Goal: Information Seeking & Learning: Learn about a topic

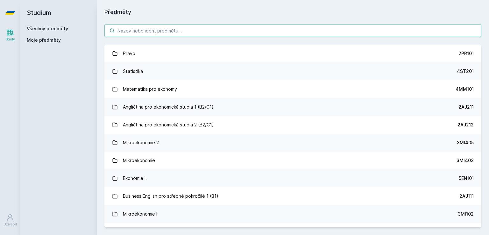
click at [226, 33] on input "search" at bounding box center [292, 30] width 377 height 13
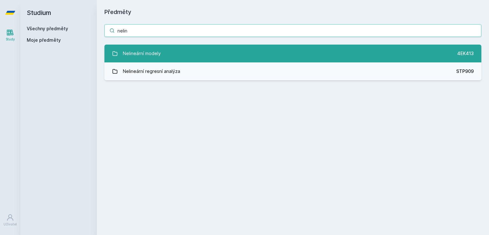
type input "nelin"
click at [215, 50] on link "Nelineární modely 4EK413" at bounding box center [292, 54] width 377 height 18
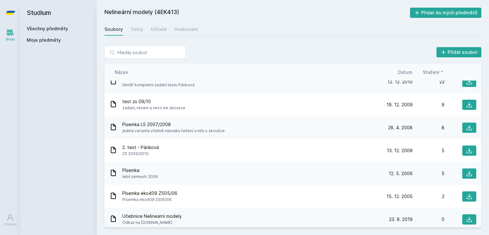
scroll to position [37, 0]
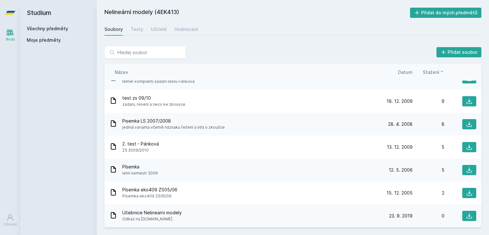
click at [142, 31] on div "Soubory Testy Učitelé Hodnocení" at bounding box center [292, 29] width 377 height 13
click at [115, 214] on icon at bounding box center [113, 215] width 5 height 6
click at [130, 213] on span "Učebnice Nelinearni modely" at bounding box center [152, 212] width 60 height 6
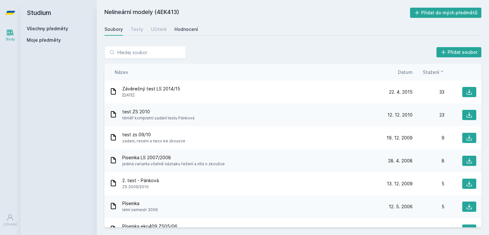
click at [174, 28] on div "Hodnocení" at bounding box center [186, 29] width 24 height 6
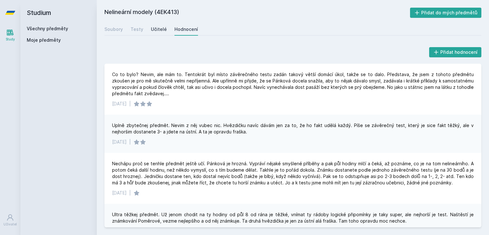
click at [158, 30] on div "Učitelé" at bounding box center [159, 29] width 16 height 6
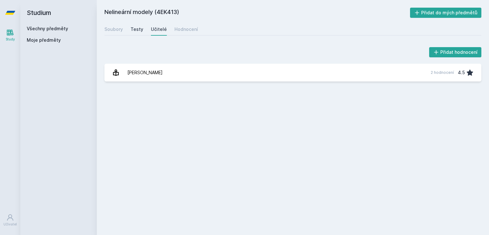
click at [135, 30] on div "Testy" at bounding box center [136, 29] width 13 height 6
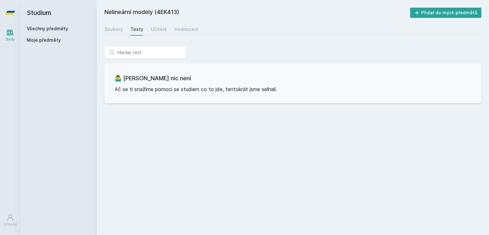
click at [125, 30] on div "Soubory Testy Učitelé Hodnocení" at bounding box center [292, 29] width 377 height 13
click at [123, 30] on div "Soubory Testy Učitelé Hodnocení" at bounding box center [292, 29] width 377 height 13
click at [121, 30] on div "Soubory" at bounding box center [113, 29] width 18 height 6
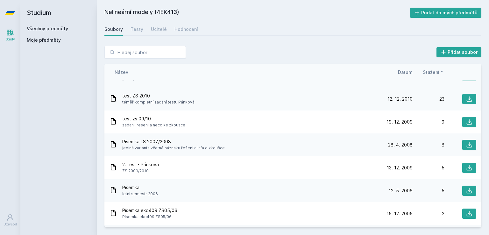
scroll to position [16, 0]
